Goal: Information Seeking & Learning: Learn about a topic

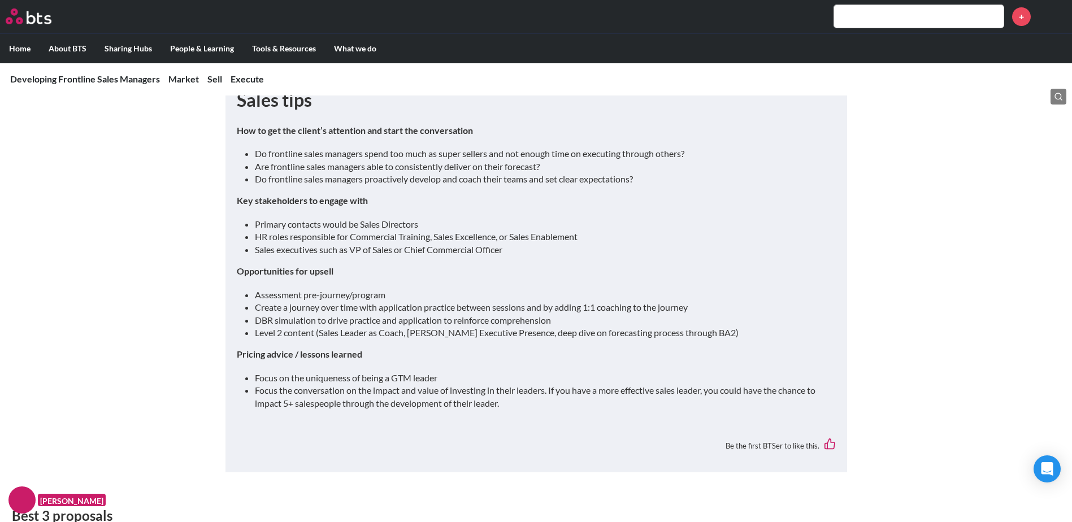
scroll to position [1900, 0]
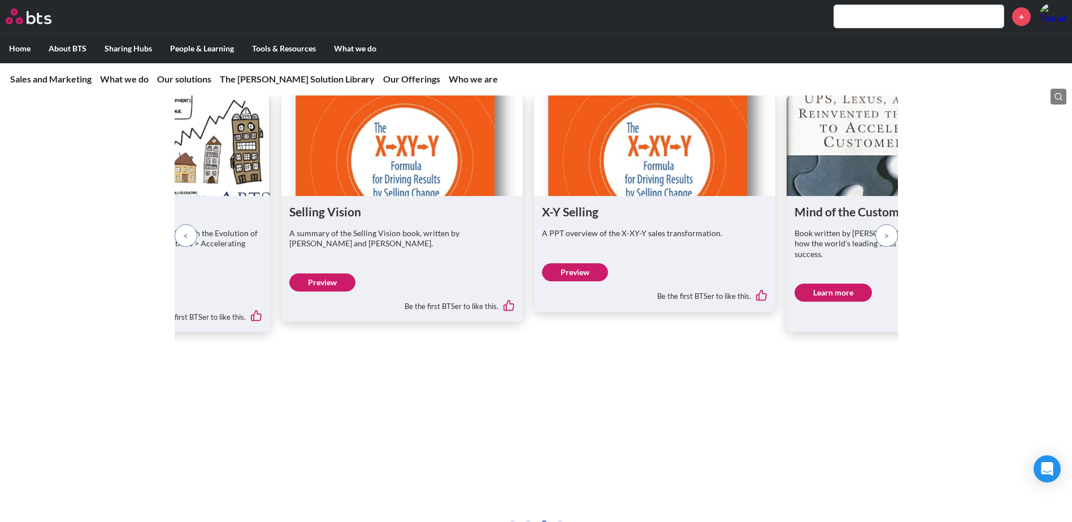
scroll to position [1725, 0]
click at [184, 241] on span at bounding box center [185, 235] width 5 height 12
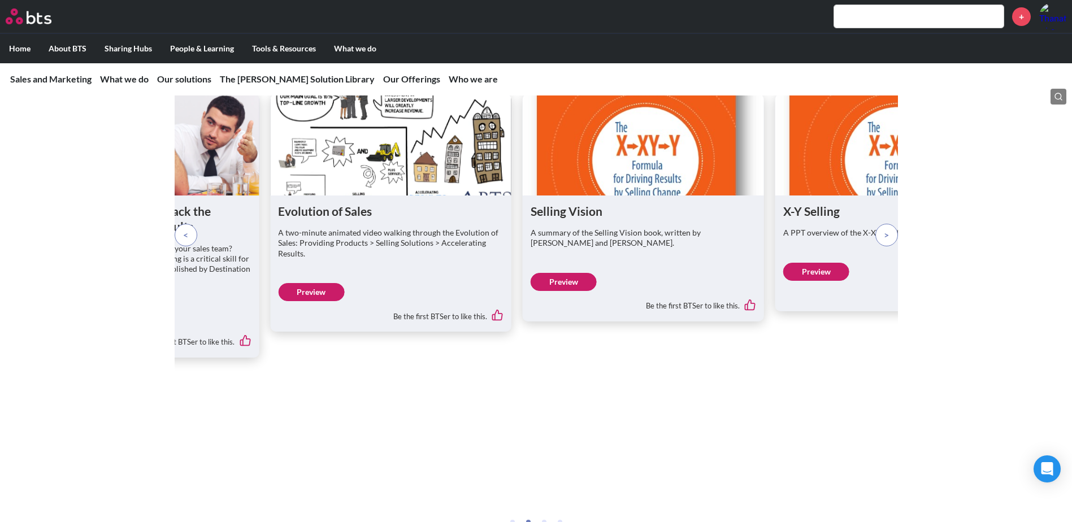
click at [184, 241] on span at bounding box center [185, 235] width 5 height 12
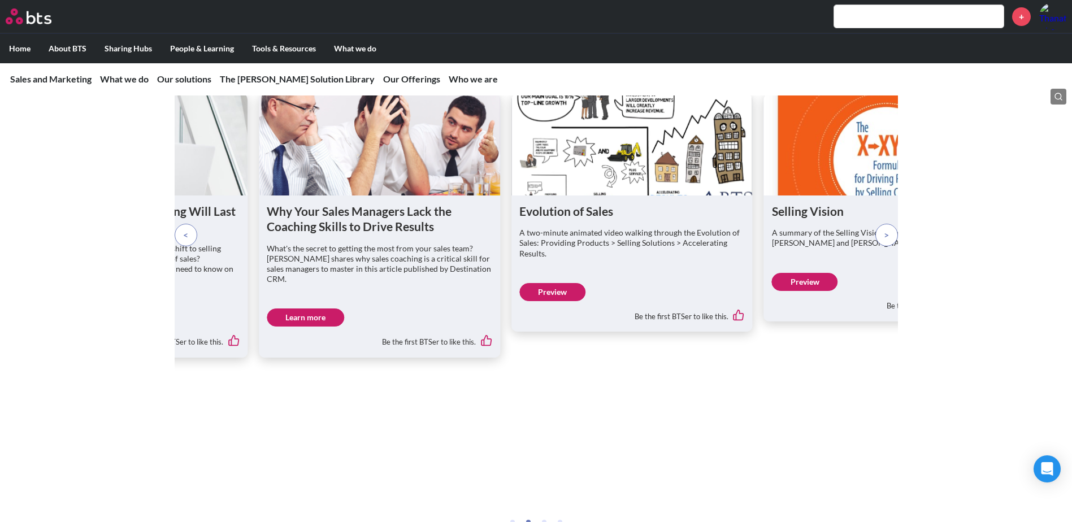
click at [184, 241] on span at bounding box center [185, 235] width 5 height 12
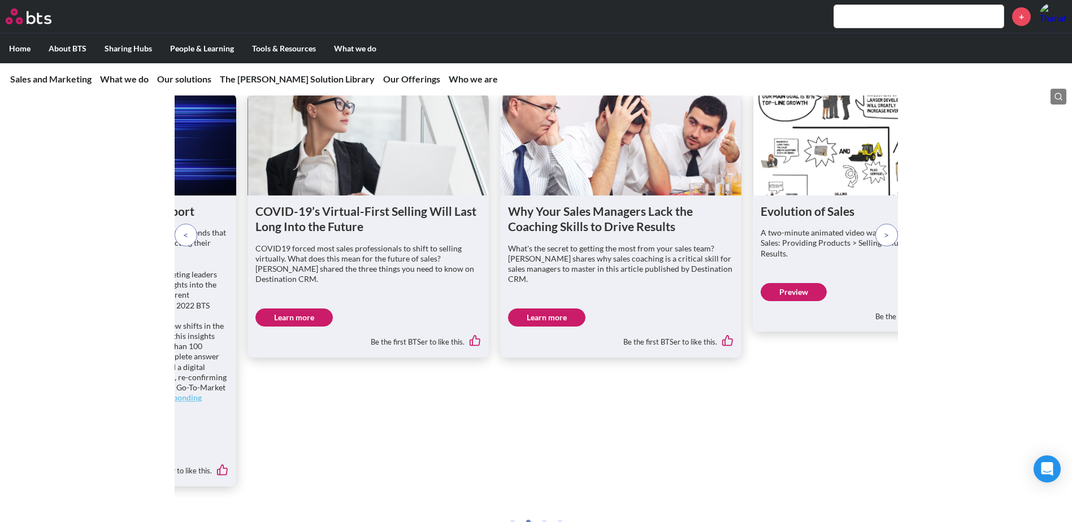
click at [184, 241] on span at bounding box center [185, 235] width 5 height 12
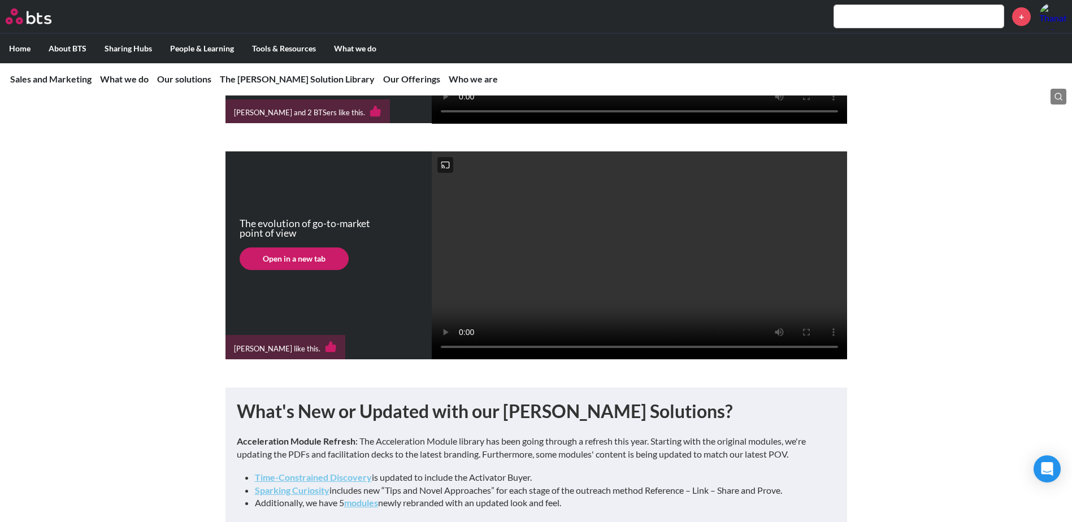
scroll to position [394, 0]
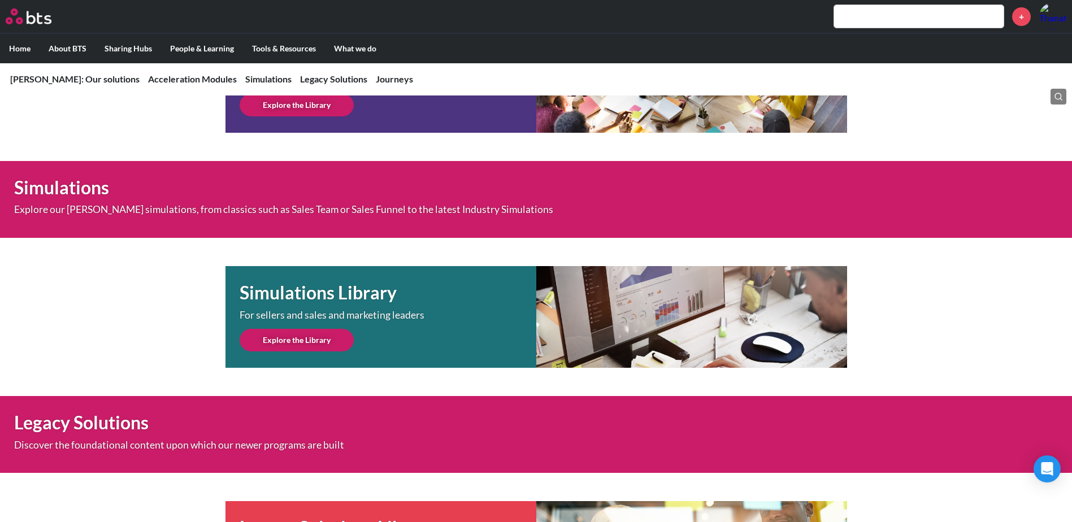
scroll to position [475, 0]
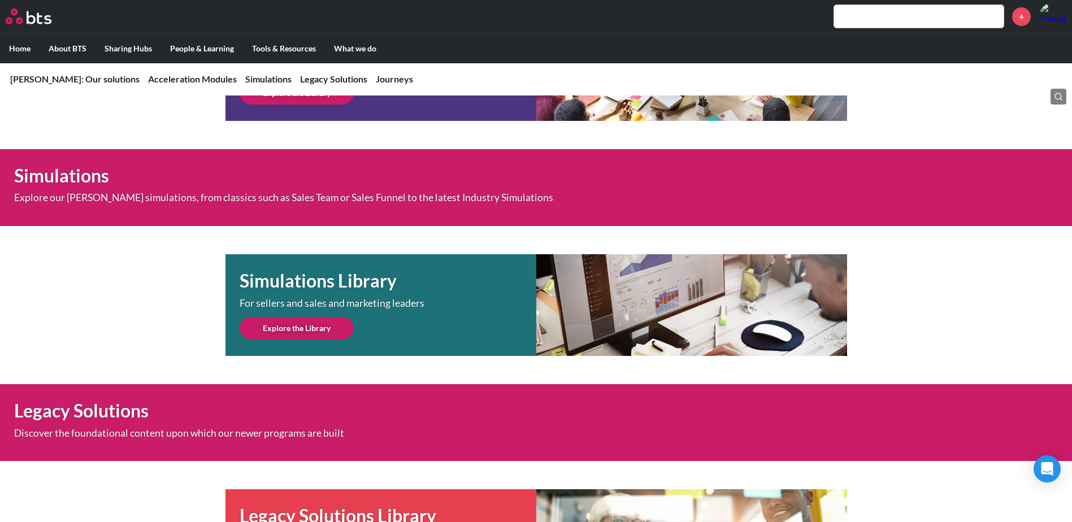
click at [311, 201] on p "Explore our SAM simulations, from classics such as Sales Team or Sales Funnel t…" at bounding box center [306, 198] width 584 height 10
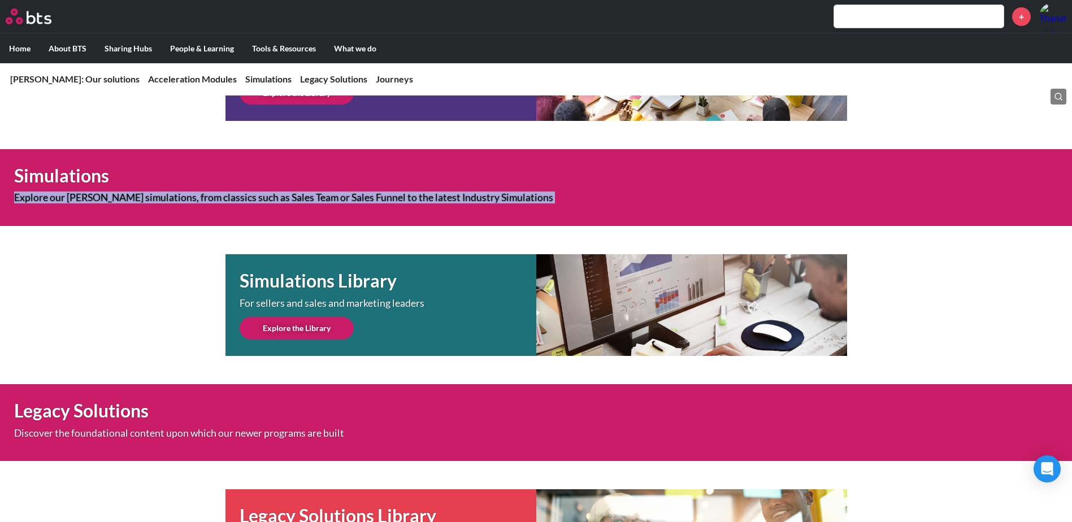
click at [311, 201] on p "Explore our SAM simulations, from classics such as Sales Team or Sales Funnel t…" at bounding box center [306, 198] width 584 height 10
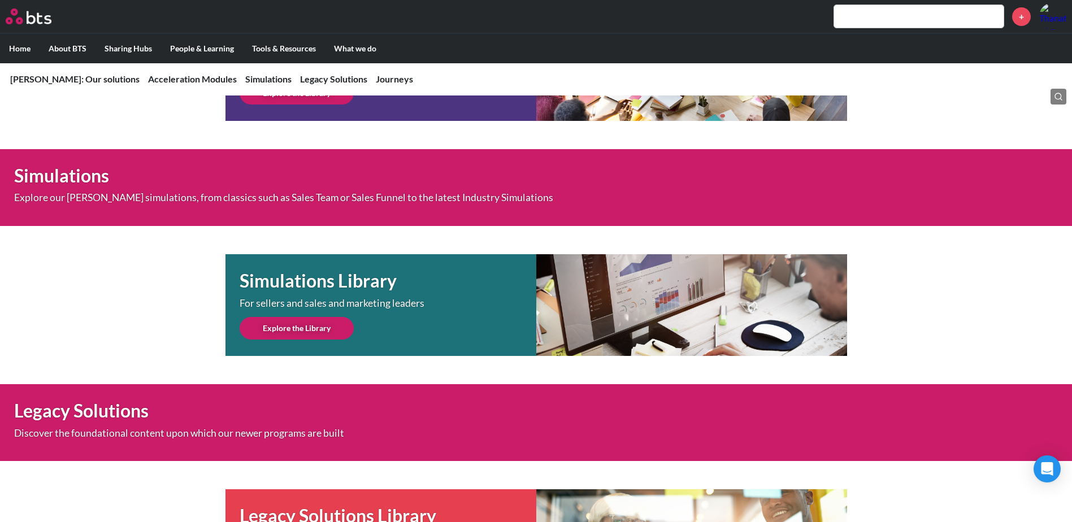
click at [149, 305] on div "Simulations Library For sellers and sales and marketing leaders Explore the Lib…" at bounding box center [536, 305] width 1072 height 102
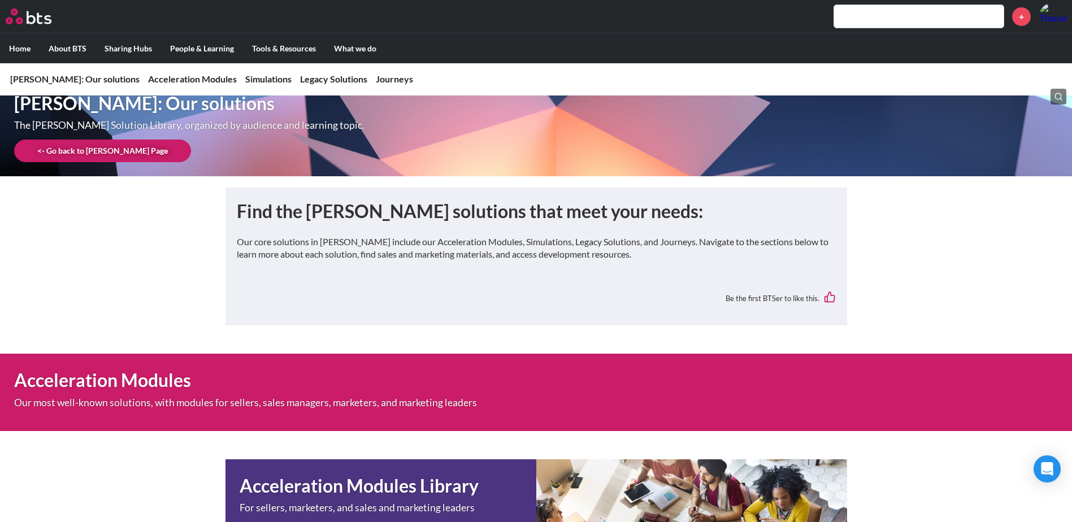
scroll to position [0, 0]
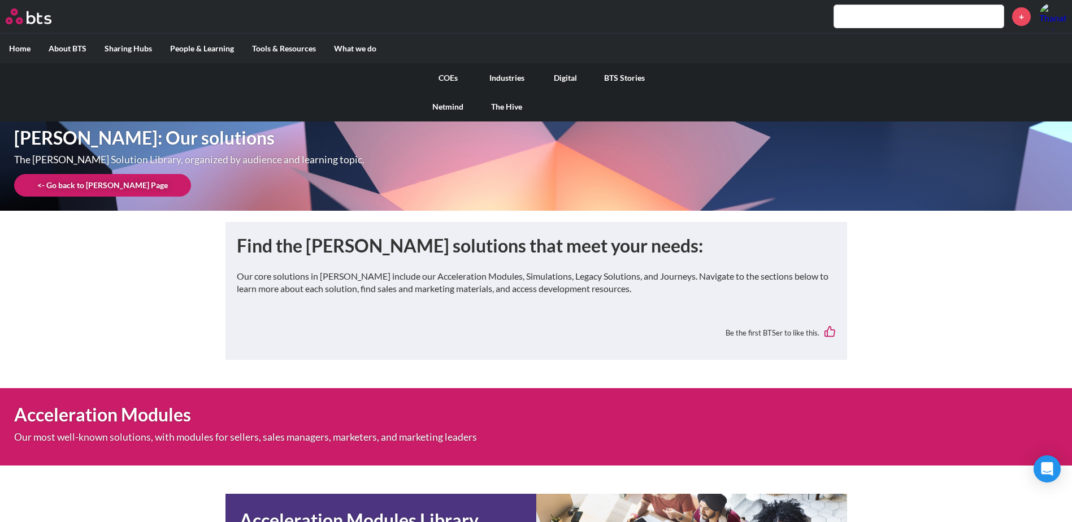
click at [454, 80] on link "COEs" at bounding box center [448, 77] width 59 height 29
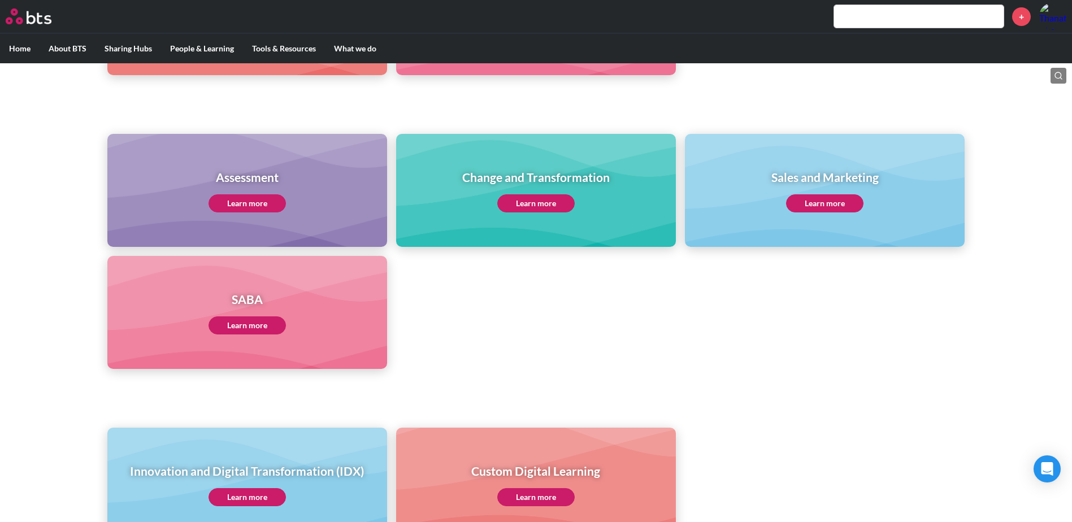
scroll to position [425, 0]
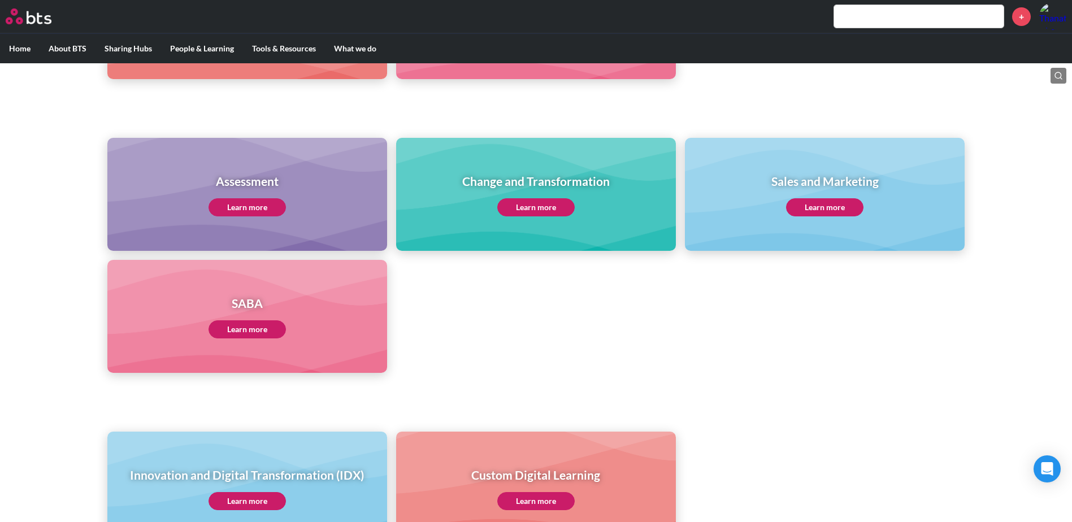
click at [839, 201] on link "Learn more" at bounding box center [824, 207] width 77 height 18
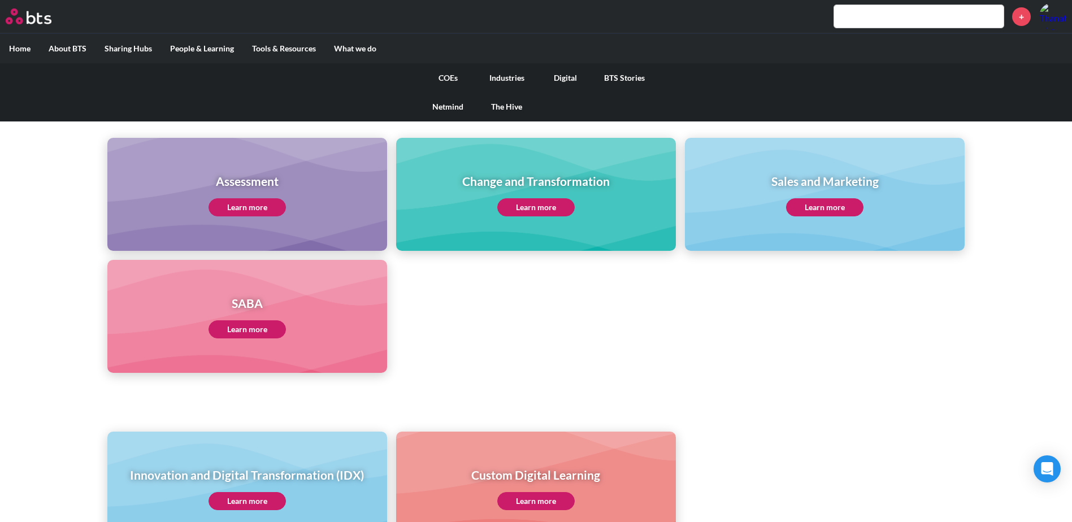
click at [573, 79] on link "Digital" at bounding box center [565, 77] width 59 height 29
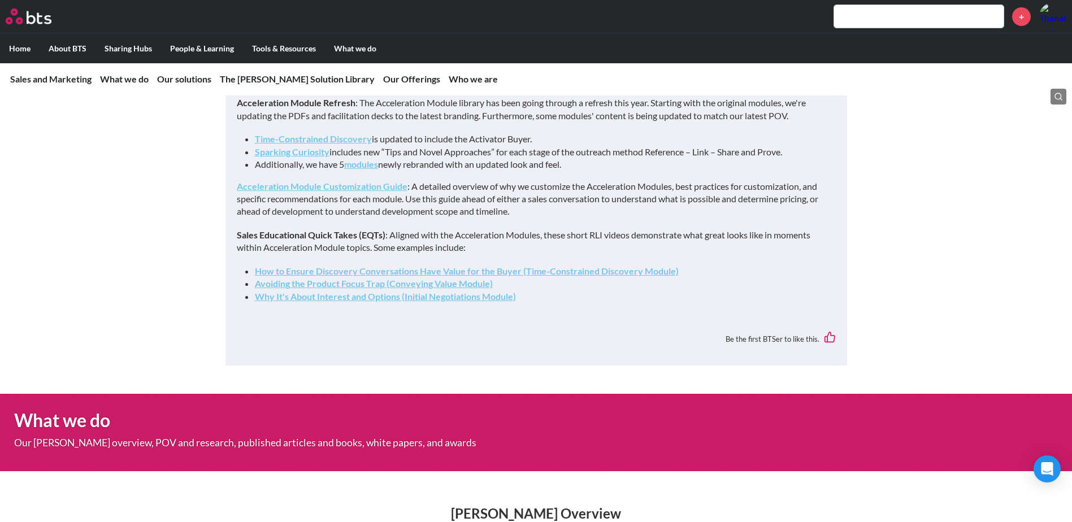
scroll to position [732, 0]
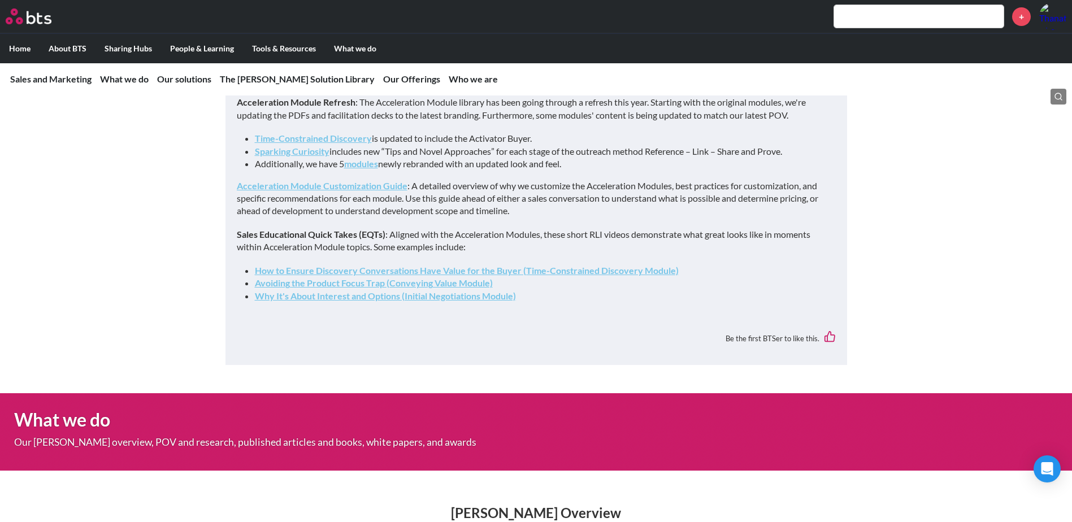
click at [368, 169] on link "modules" at bounding box center [361, 163] width 34 height 11
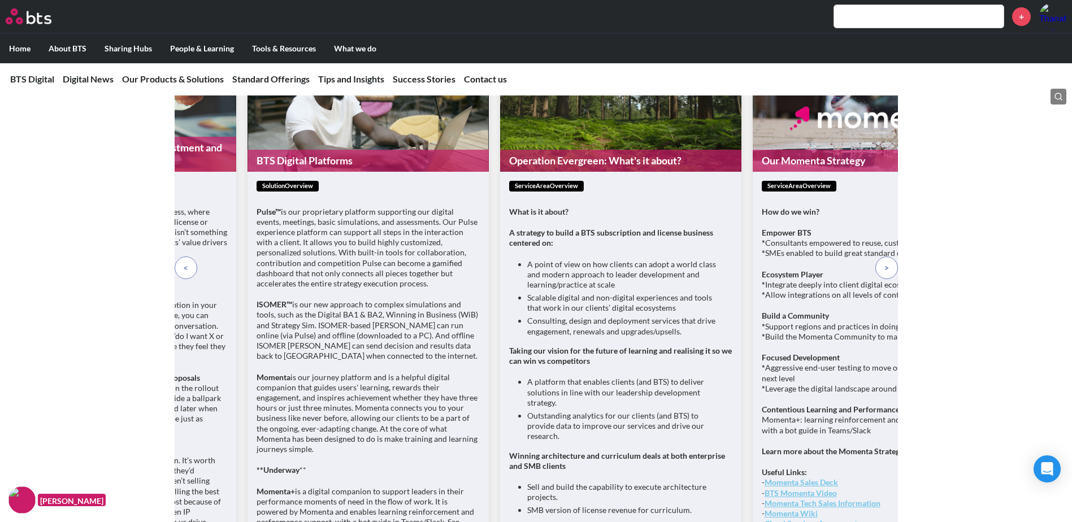
scroll to position [3548, 0]
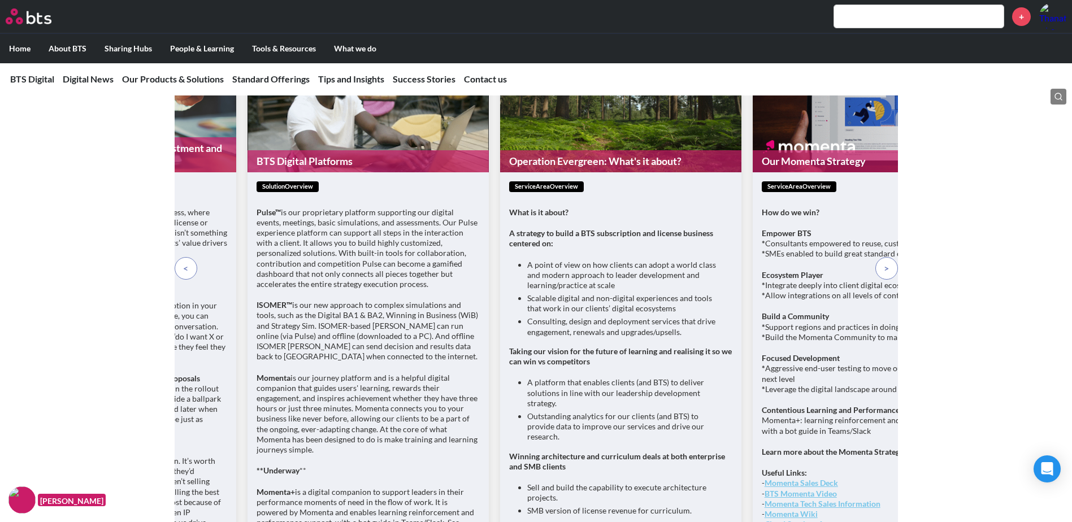
click at [183, 275] on span at bounding box center [185, 268] width 5 height 12
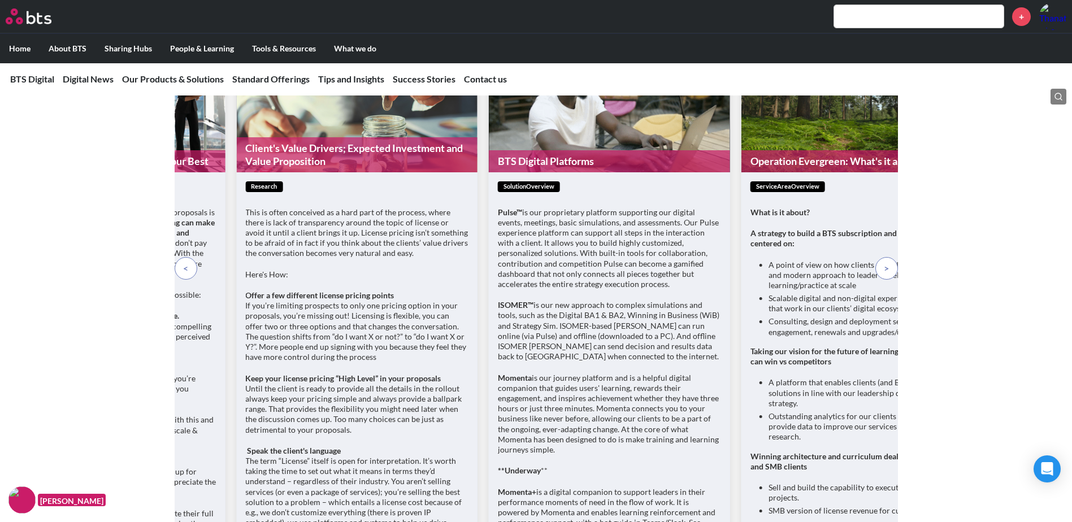
click at [183, 275] on span at bounding box center [185, 268] width 5 height 12
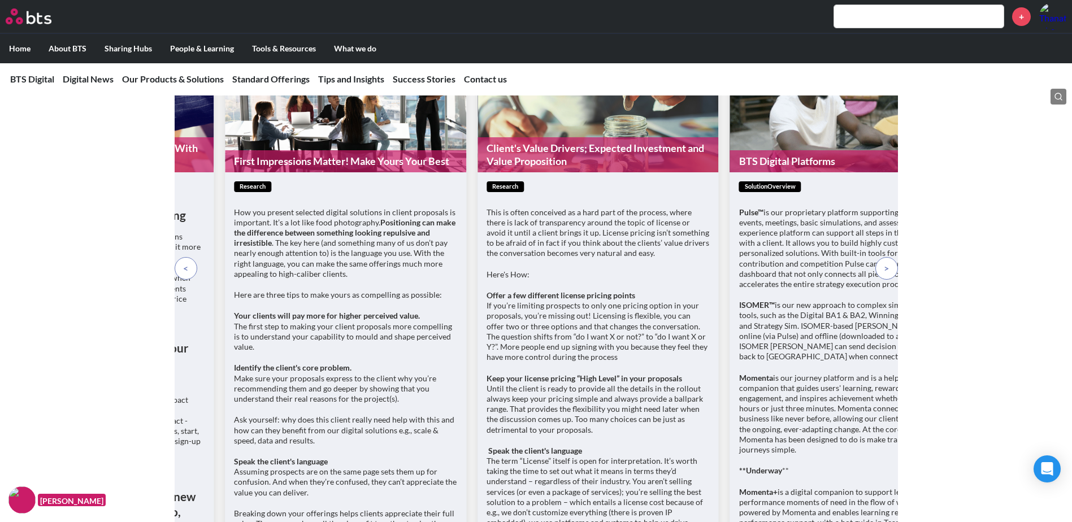
click at [183, 275] on span at bounding box center [185, 268] width 5 height 12
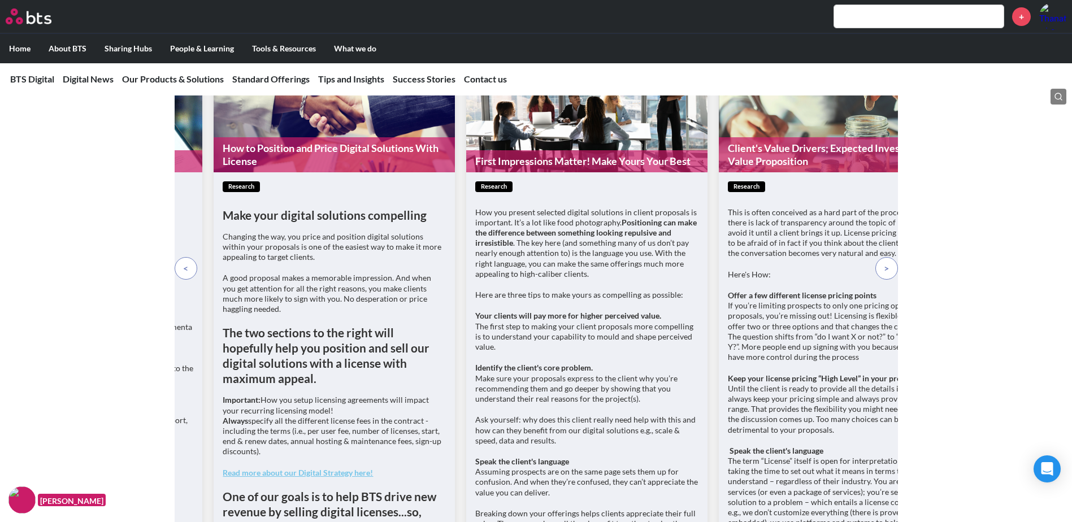
click at [183, 275] on span at bounding box center [185, 268] width 5 height 12
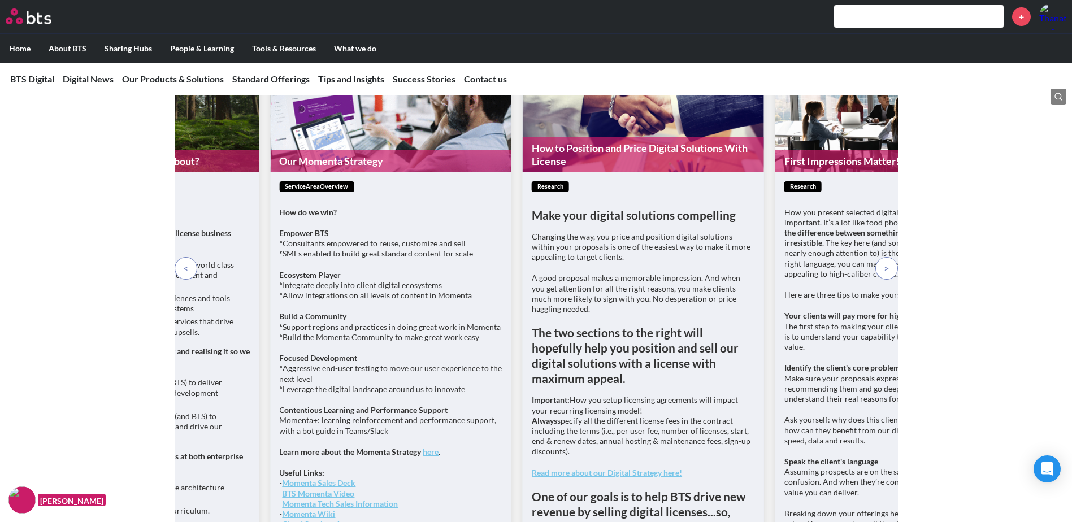
click at [183, 275] on span at bounding box center [185, 268] width 5 height 12
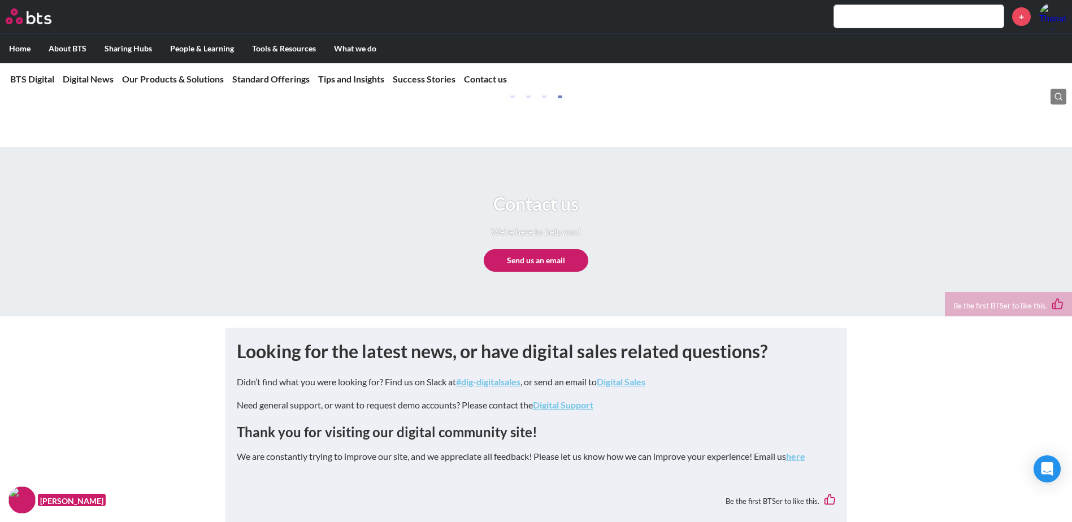
scroll to position [5156, 0]
